Goal: Information Seeking & Learning: Learn about a topic

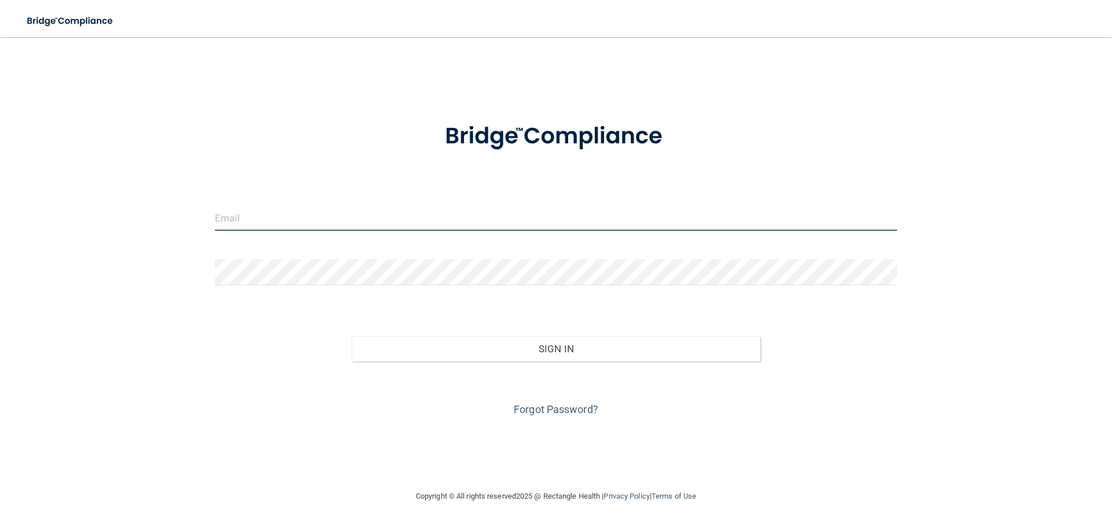
click at [294, 218] on input "email" at bounding box center [556, 218] width 682 height 26
type input "[EMAIL_ADDRESS][DOMAIN_NAME]"
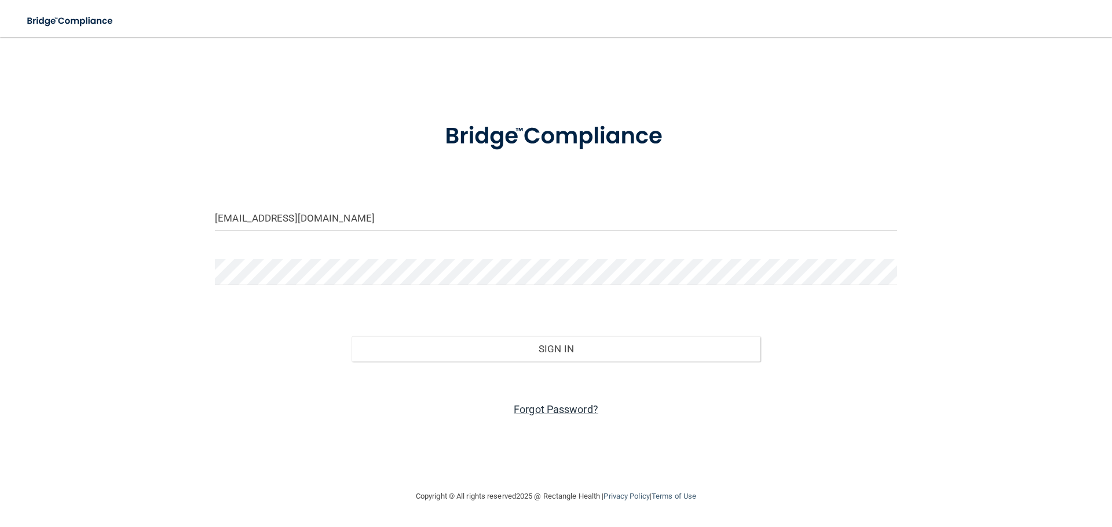
click at [567, 412] on link "Forgot Password?" at bounding box center [556, 410] width 85 height 12
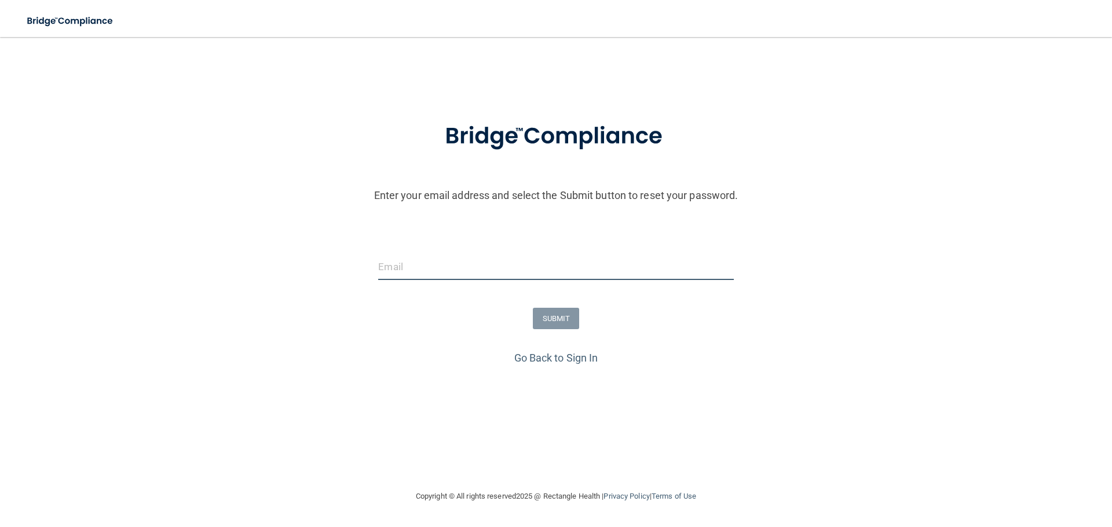
click at [415, 267] on input "email" at bounding box center [555, 267] width 355 height 26
type input "[EMAIL_ADDRESS][DOMAIN_NAME]"
click at [555, 314] on button "SUBMIT" at bounding box center [556, 318] width 47 height 21
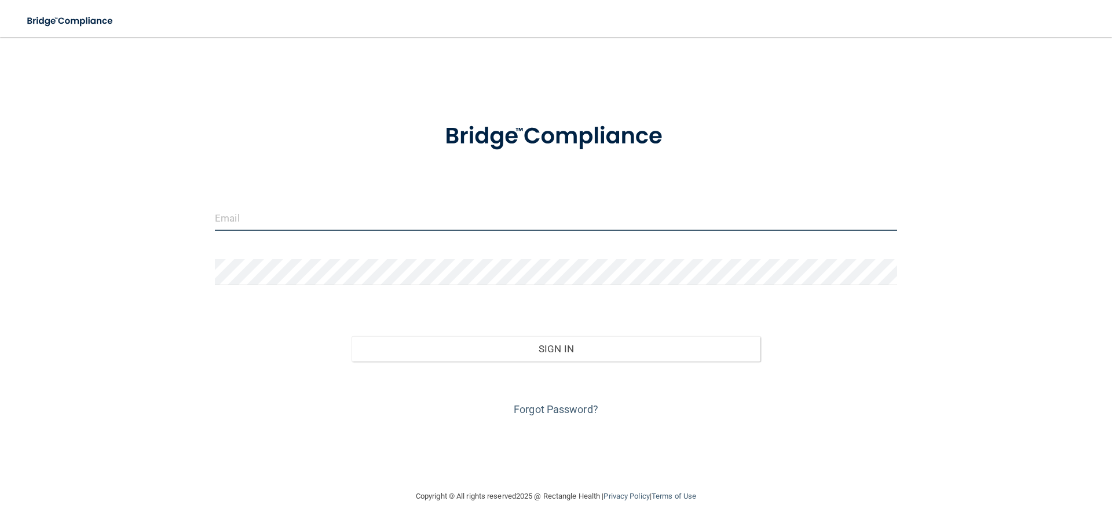
click at [272, 211] on input "email" at bounding box center [556, 218] width 682 height 26
type input "[EMAIL_ADDRESS][DOMAIN_NAME]"
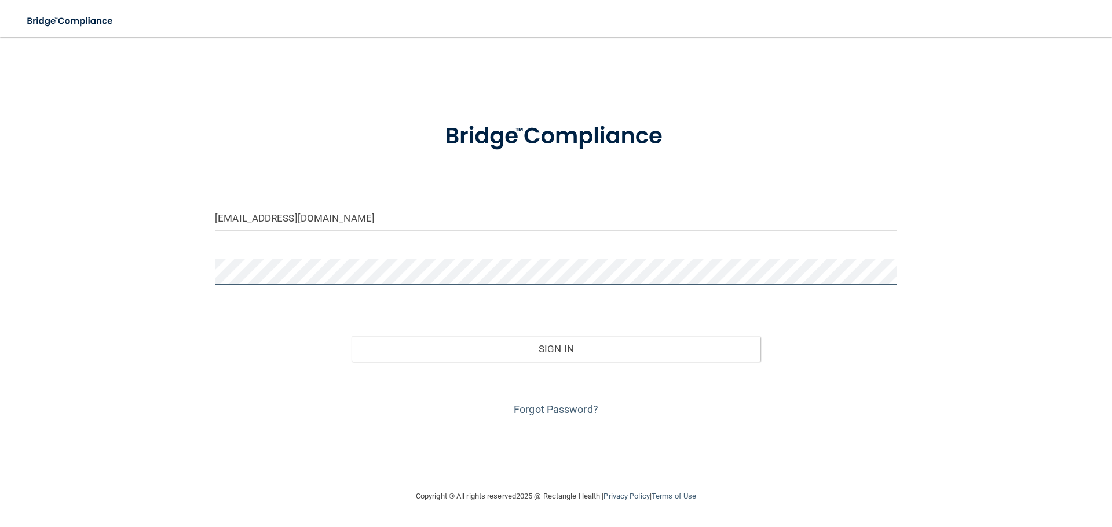
click at [351, 336] on button "Sign In" at bounding box center [555, 348] width 409 height 25
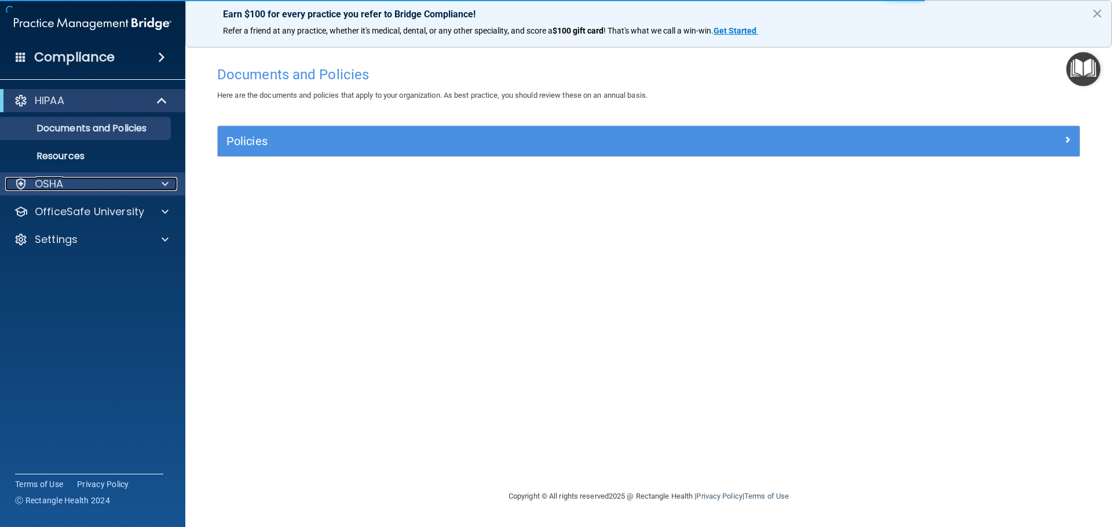
click at [165, 181] on span at bounding box center [165, 184] width 7 height 14
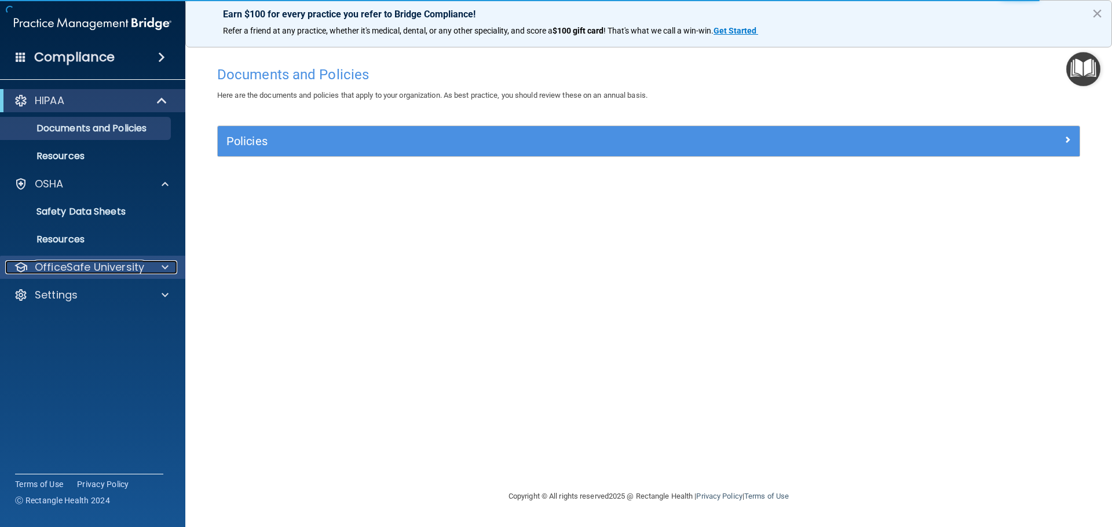
click at [168, 272] on div at bounding box center [163, 268] width 29 height 14
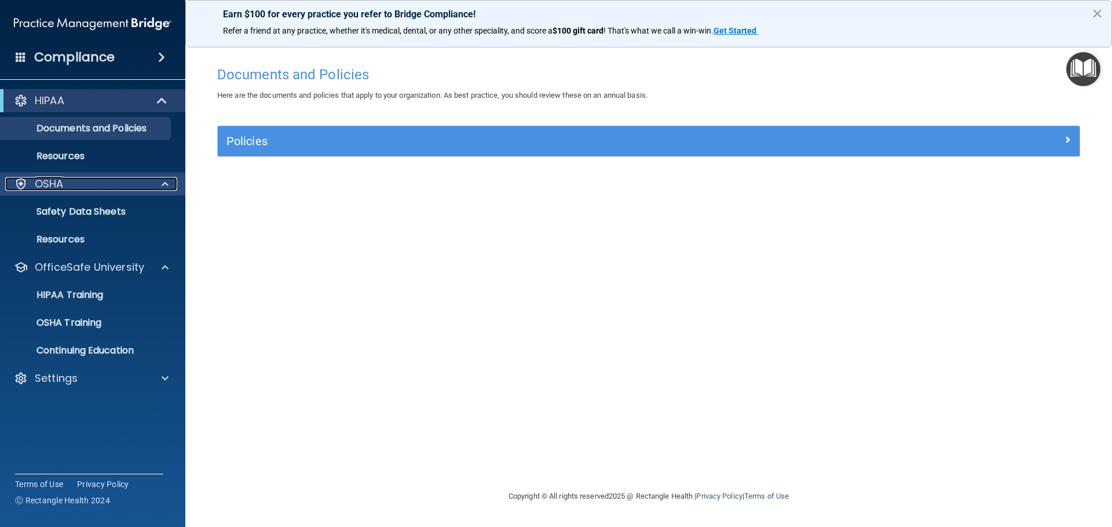
click at [169, 184] on div at bounding box center [163, 184] width 29 height 14
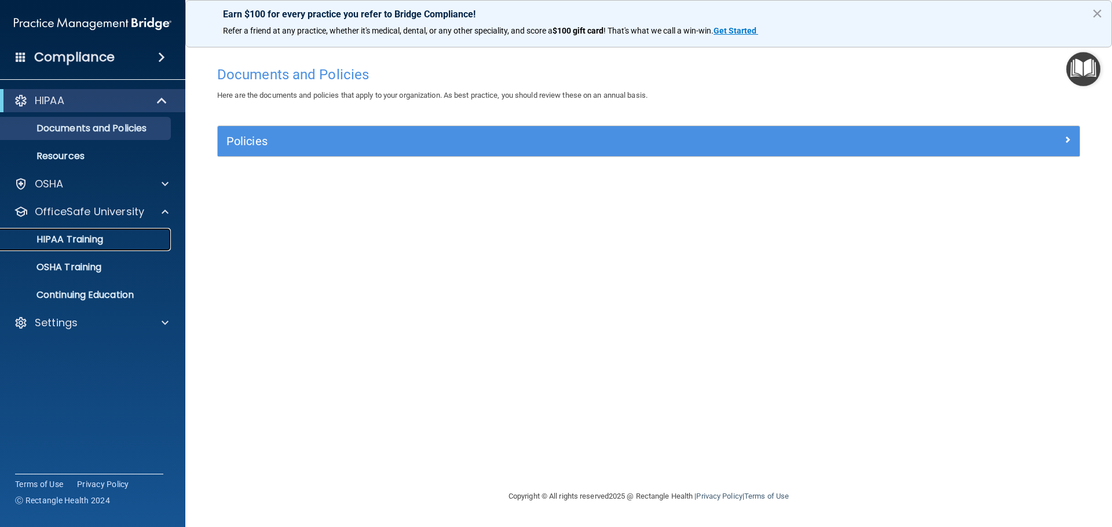
click at [57, 237] on p "HIPAA Training" at bounding box center [56, 240] width 96 height 12
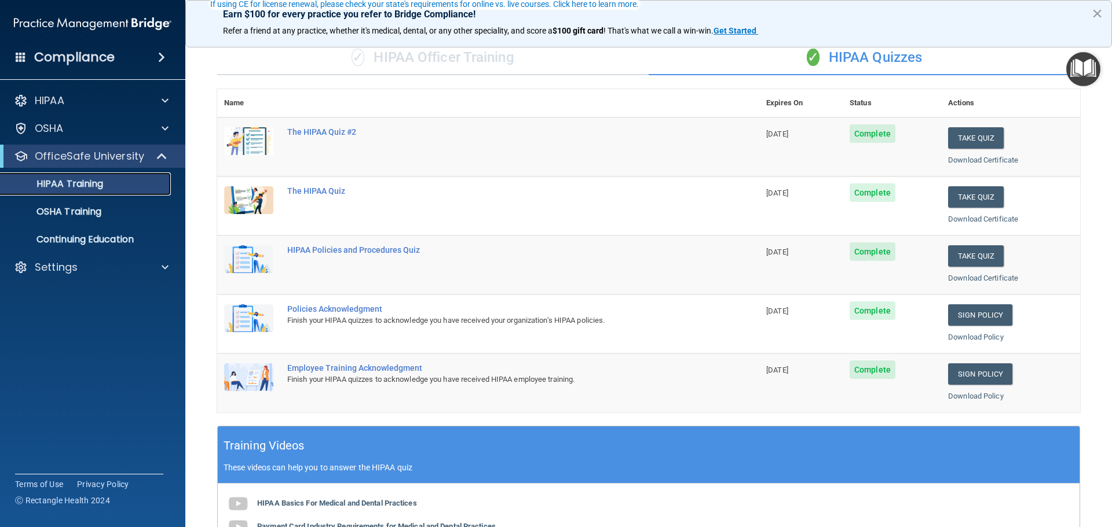
scroll to position [116, 0]
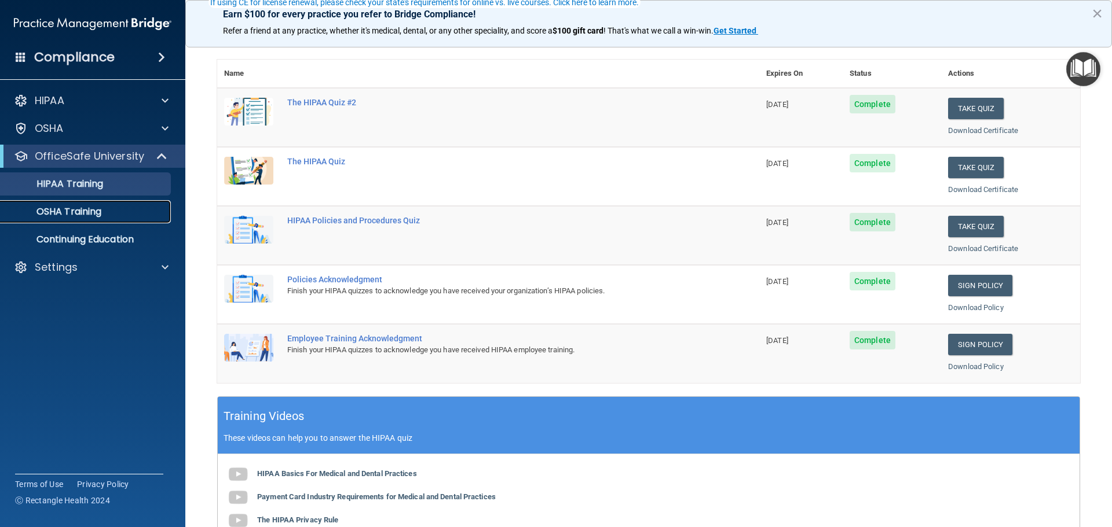
click at [80, 211] on p "OSHA Training" at bounding box center [55, 212] width 94 height 12
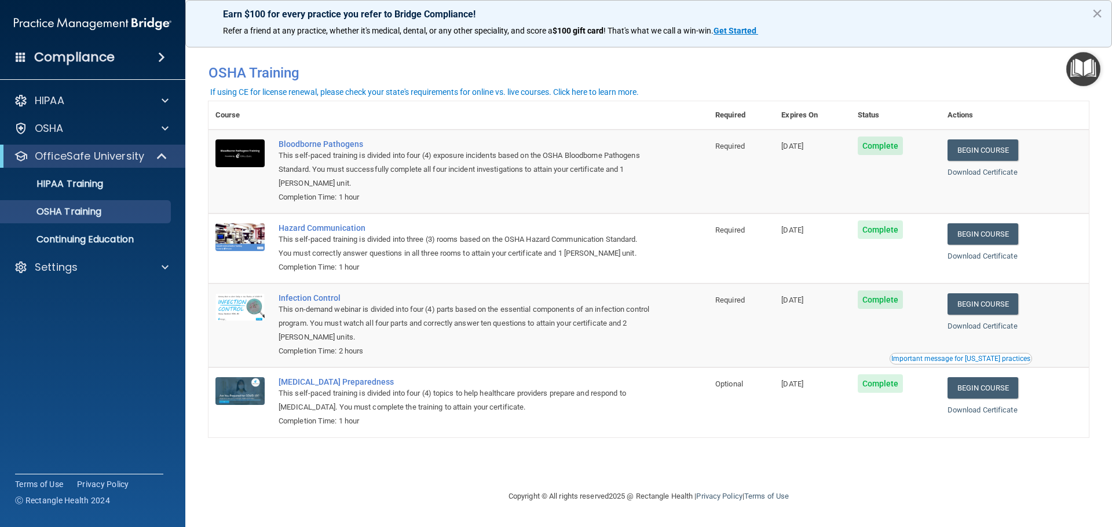
click at [82, 26] on img at bounding box center [92, 23] width 157 height 23
click at [83, 21] on img at bounding box center [92, 23] width 157 height 23
